Goal: Navigation & Orientation: Find specific page/section

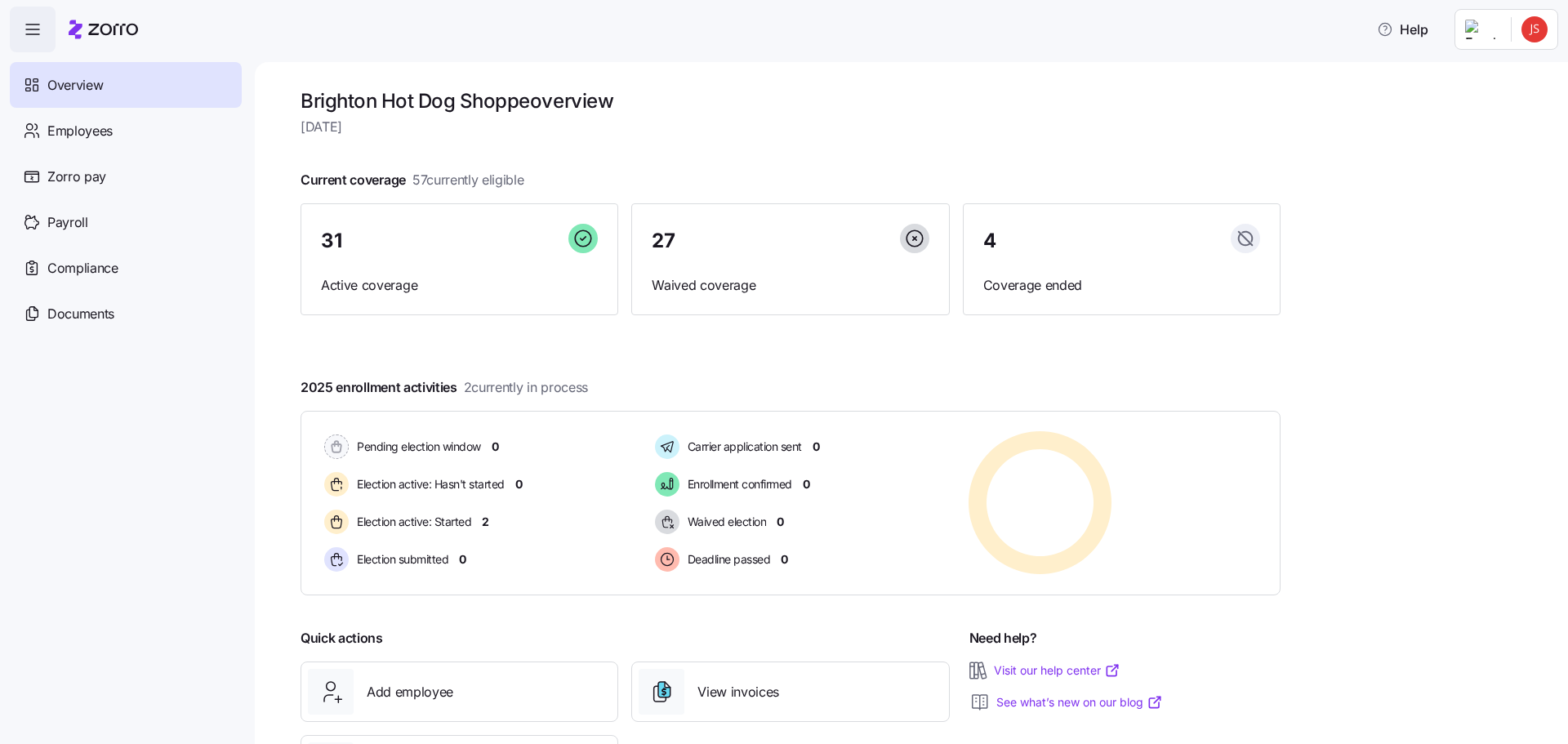
click at [107, 90] on div "Overview" at bounding box center [125, 84] width 232 height 46
click at [84, 134] on span "Employees" at bounding box center [80, 131] width 65 height 21
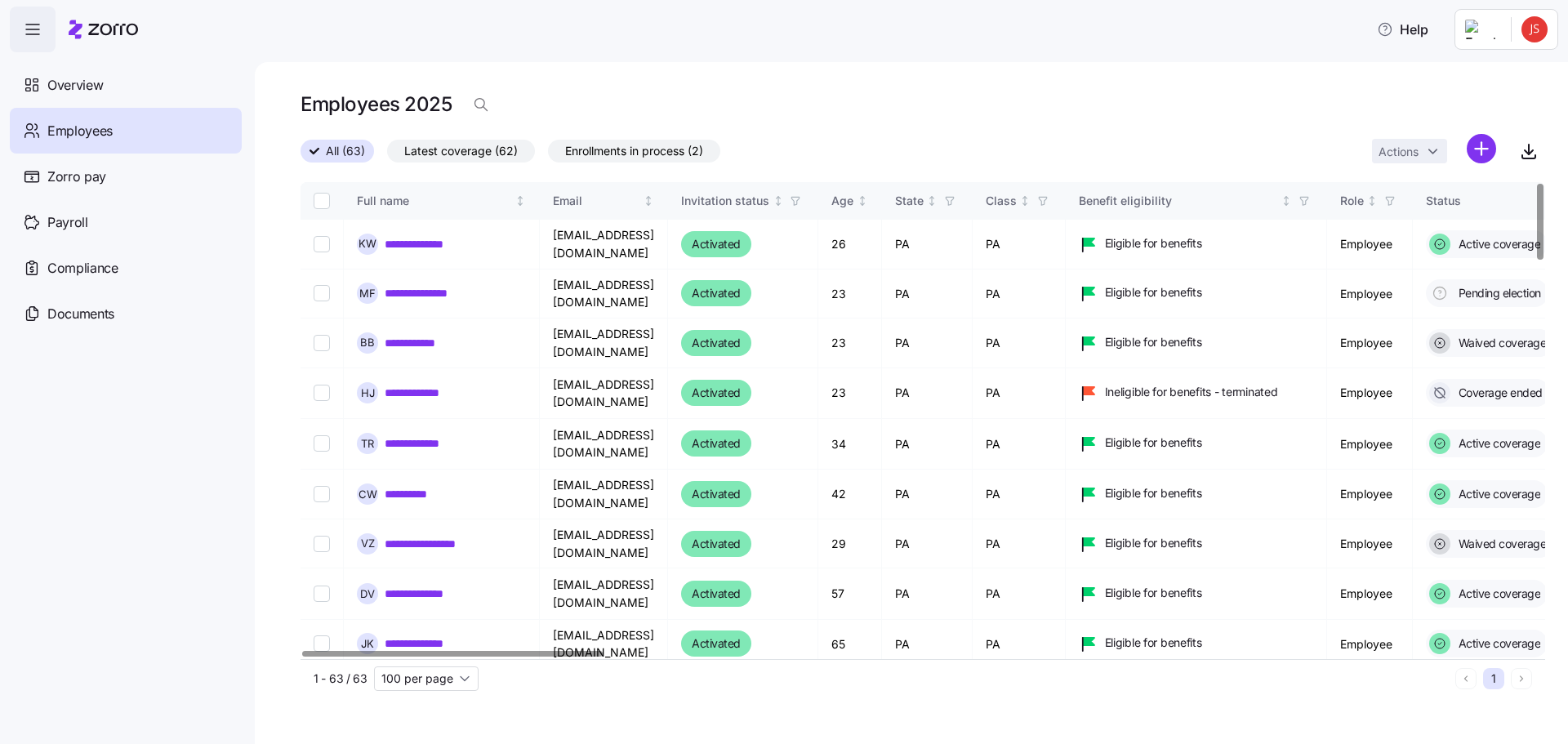
click at [631, 152] on span "Enrollments in process (2)" at bounding box center [634, 151] width 138 height 22
click at [548, 155] on input "Enrollments in process (2)" at bounding box center [548, 155] width 0 height 0
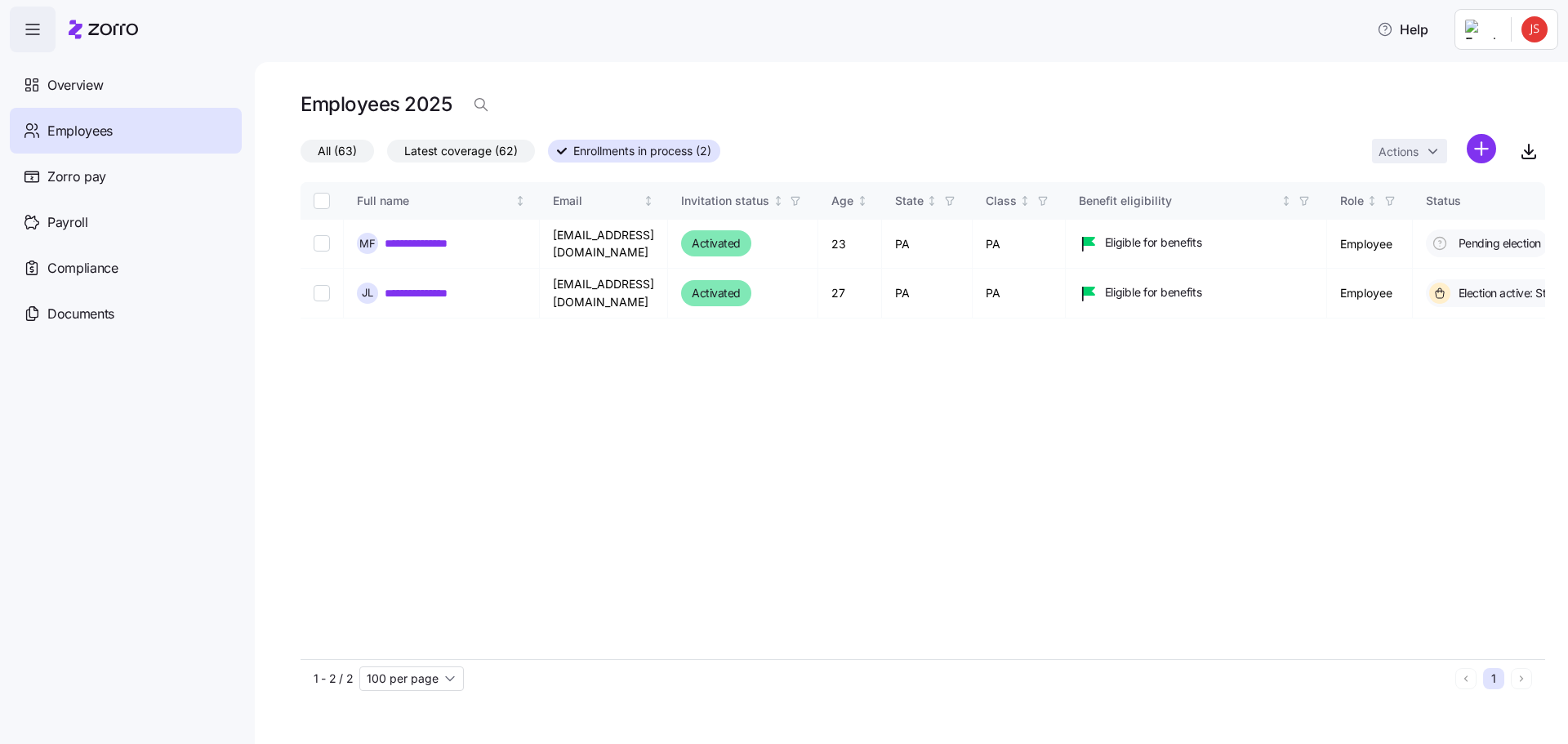
click at [1529, 37] on html "**********" at bounding box center [784, 367] width 1568 height 734
click at [92, 269] on html "**********" at bounding box center [784, 367] width 1568 height 734
click at [92, 269] on span "Compliance" at bounding box center [82, 268] width 71 height 21
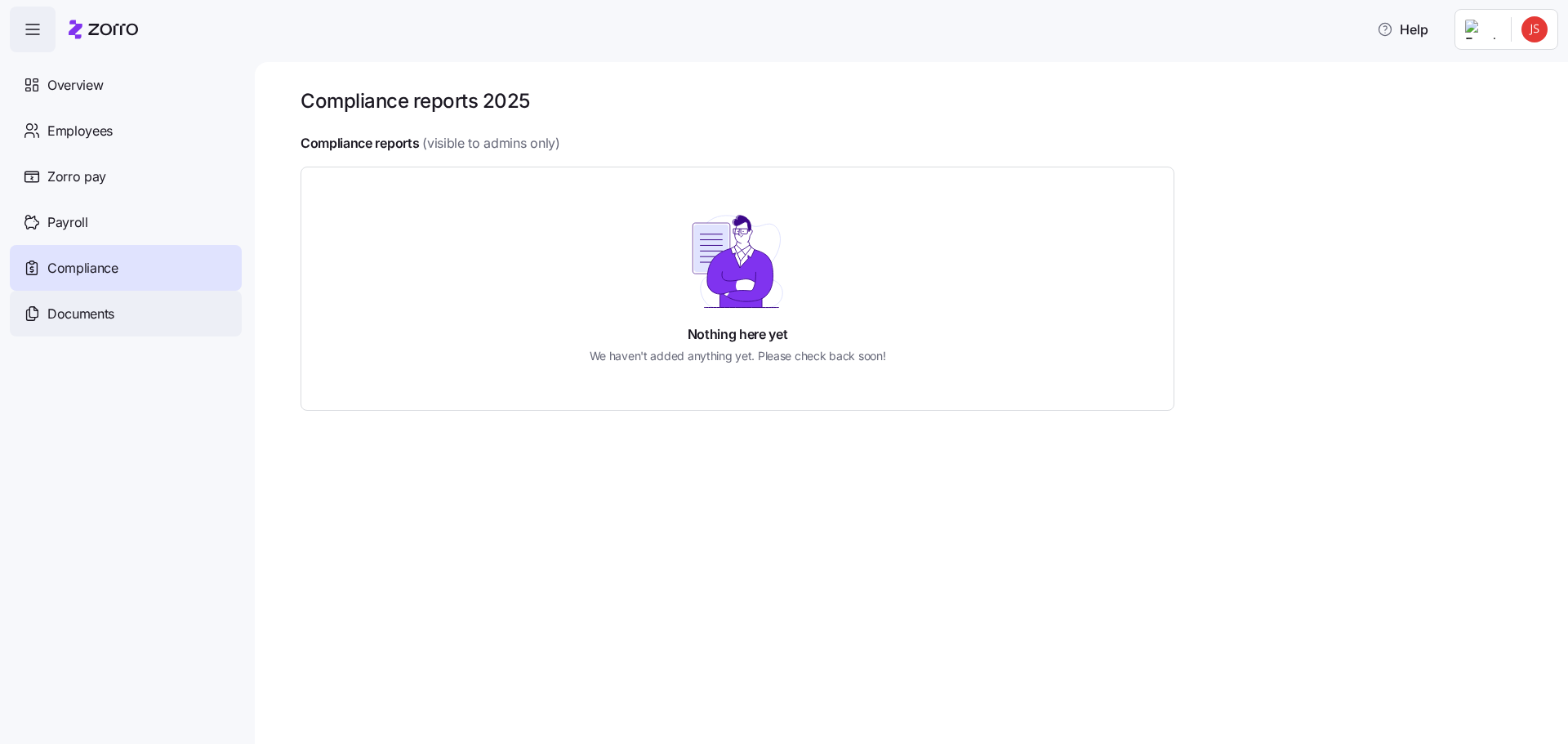
click at [89, 312] on span "Documents" at bounding box center [81, 314] width 67 height 21
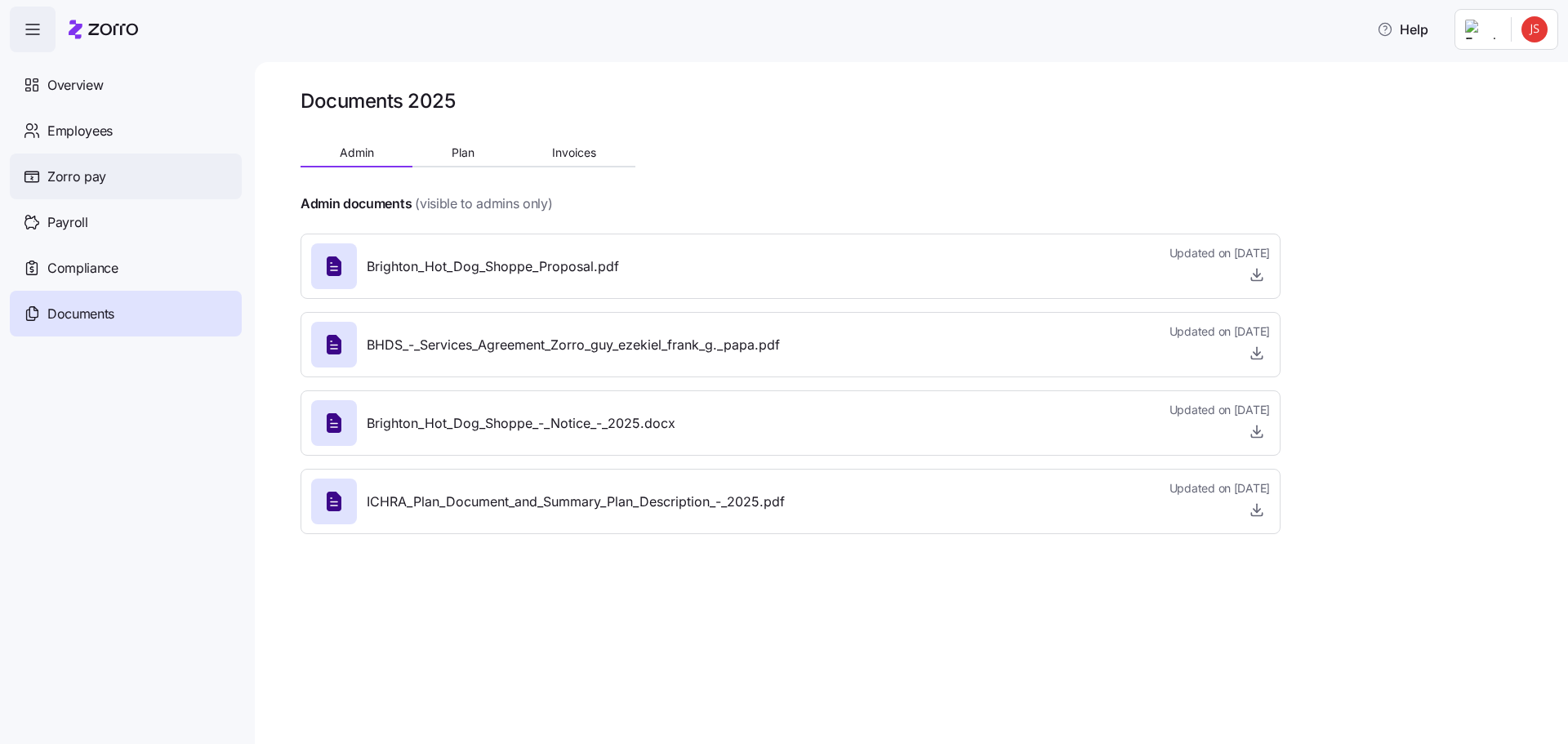
click at [108, 180] on div "Zorro pay" at bounding box center [125, 176] width 232 height 46
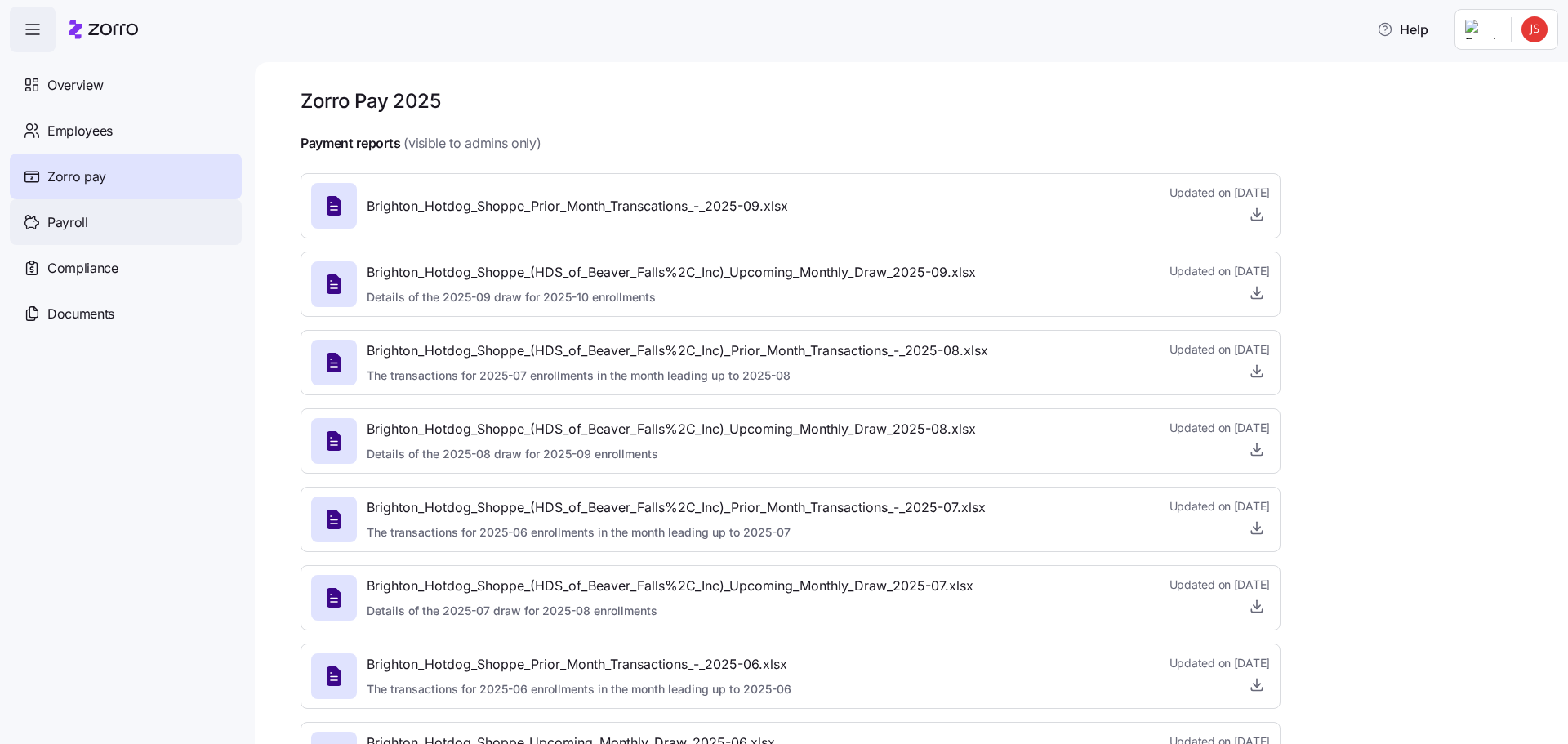
click at [65, 217] on span "Payroll" at bounding box center [68, 222] width 41 height 21
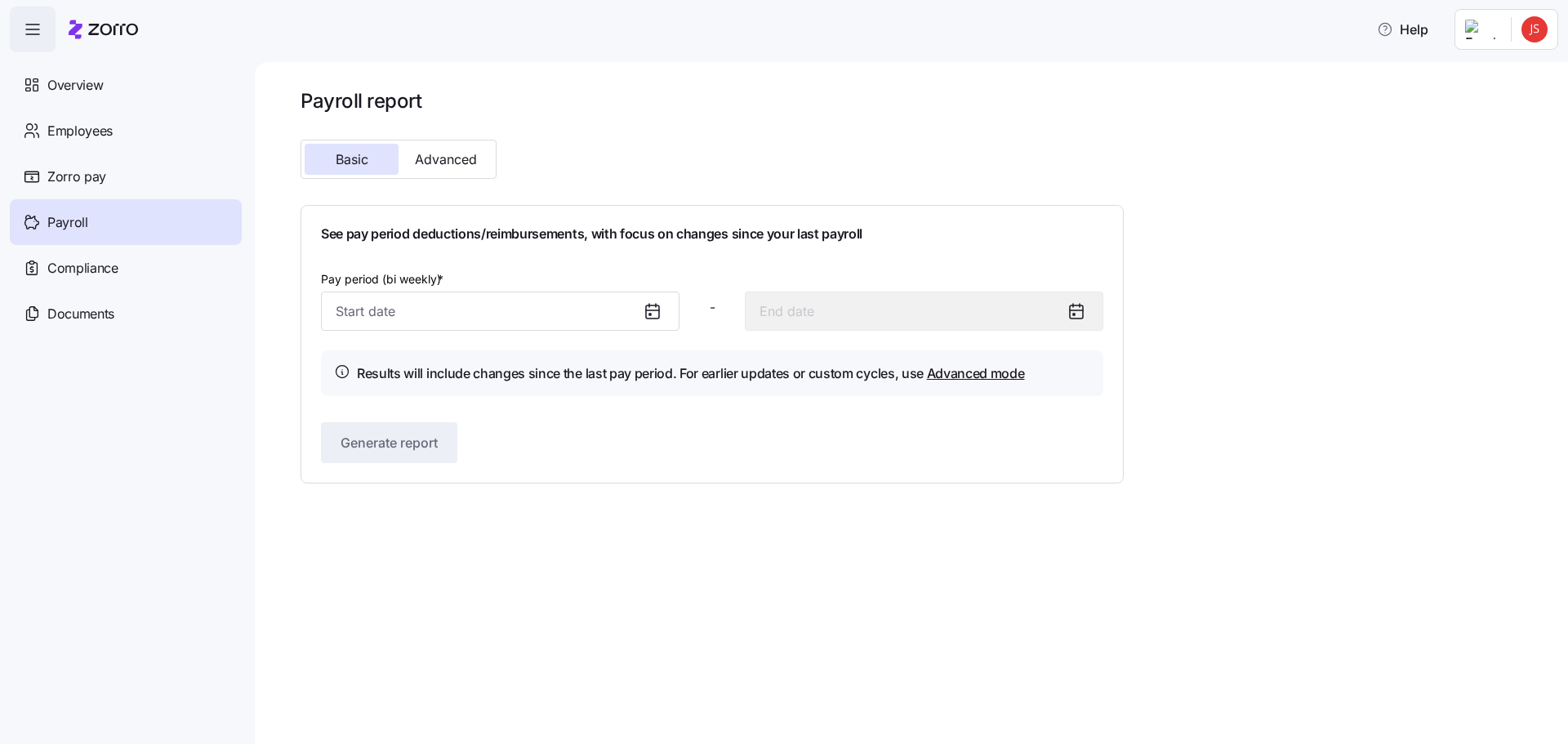
click at [1538, 39] on html "Help Overview Employees Zorro pay Payroll Compliance Documents Payroll report B…" at bounding box center [784, 367] width 1568 height 734
click at [1478, 162] on div "Log out" at bounding box center [1469, 166] width 64 height 18
